Goal: Information Seeking & Learning: Learn about a topic

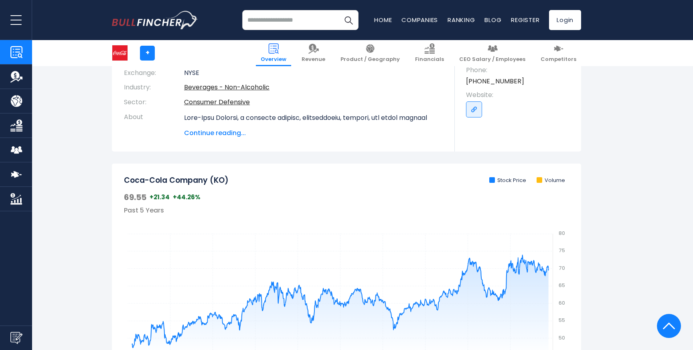
scroll to position [144, 0]
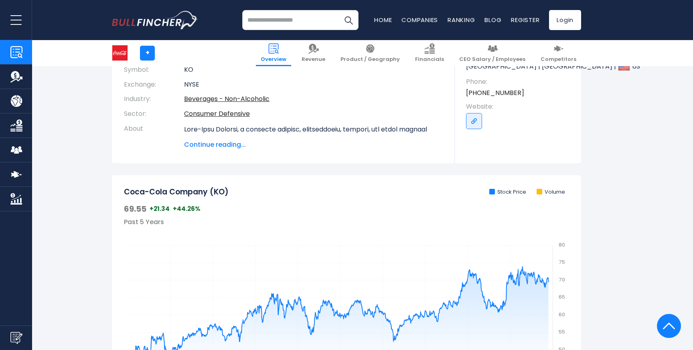
click at [224, 144] on span "Continue reading..." at bounding box center [313, 145] width 259 height 10
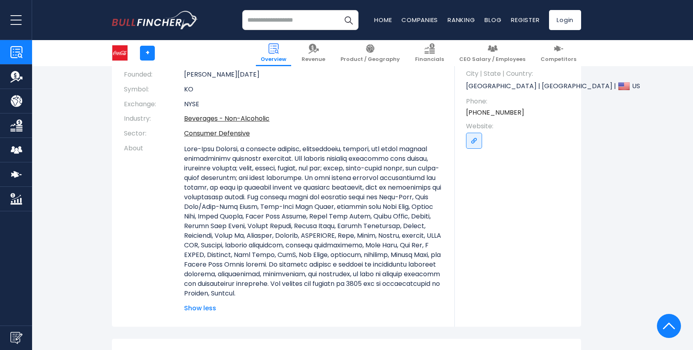
scroll to position [128, 0]
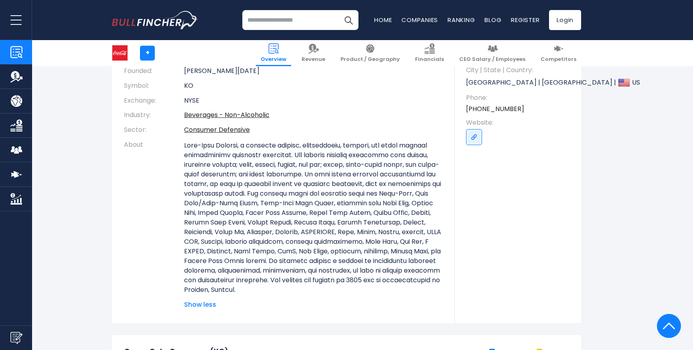
click at [340, 267] on p at bounding box center [313, 218] width 259 height 154
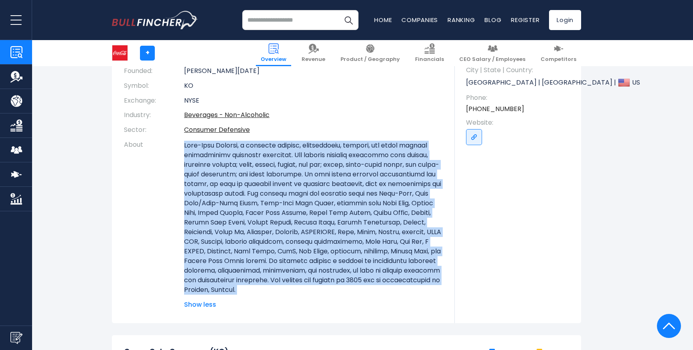
click at [340, 267] on p at bounding box center [313, 218] width 259 height 154
copy div "Lore-Ipsu Dolorsi, a consecte adipisc, elitseddoeiu, tempori, utl etdol magnaal…"
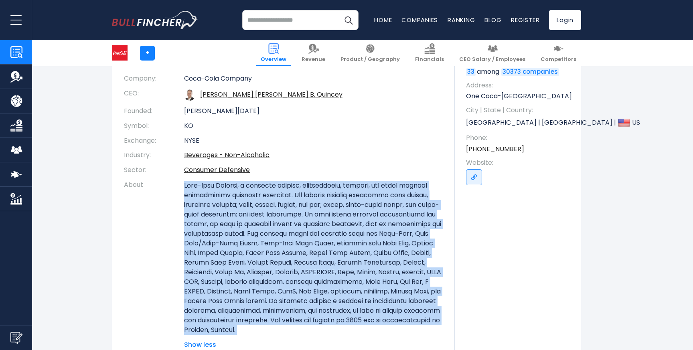
scroll to position [77, 0]
